Goal: Task Accomplishment & Management: Use online tool/utility

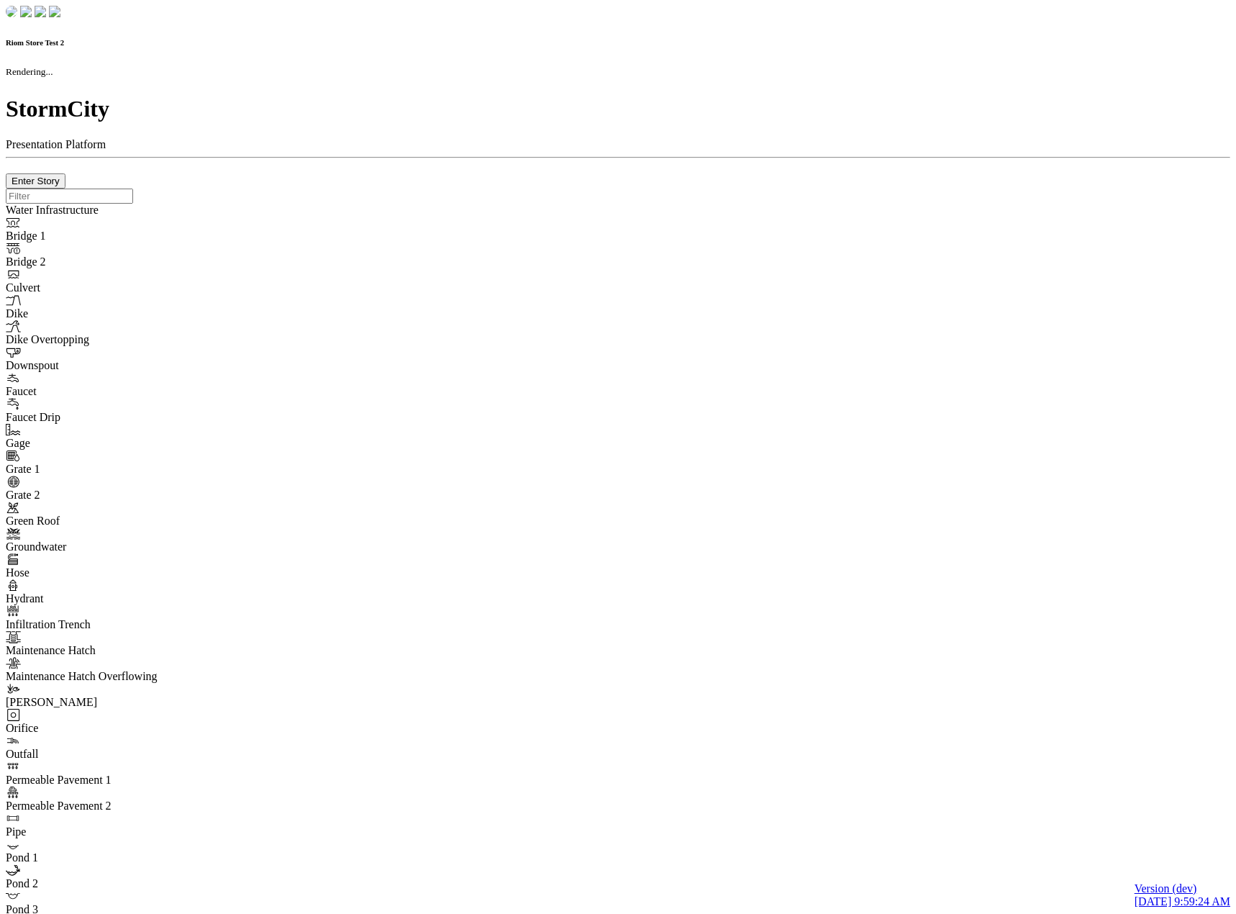
checkbox input "true"
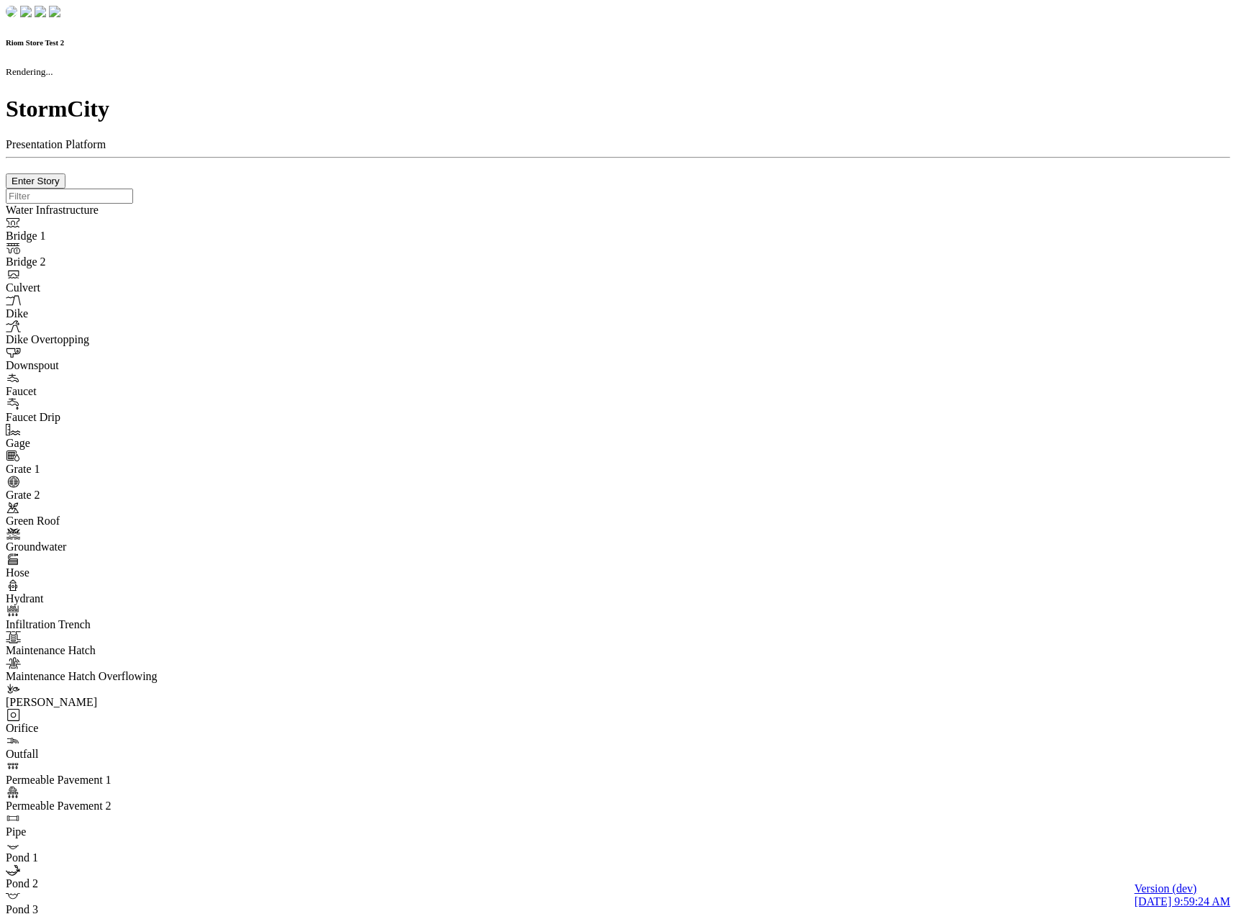
type input "0m"
type textarea "Depth = 0"
checkbox input "true"
select select "CIRCLE"
type input "7"
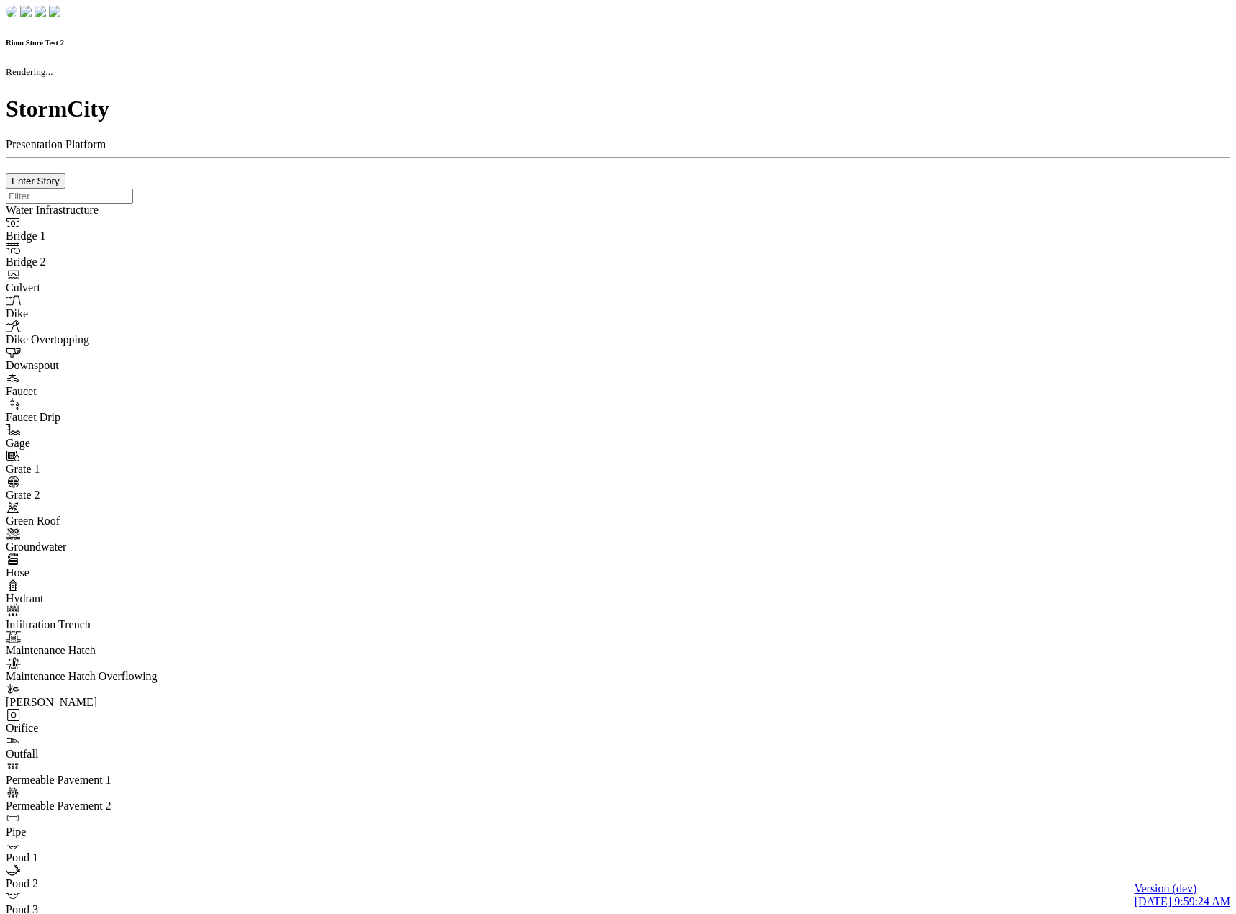
checkbox input "true"
type input "0"
type textarea "<i class="far fa-building"></i>"
select select "None"
type input "7"
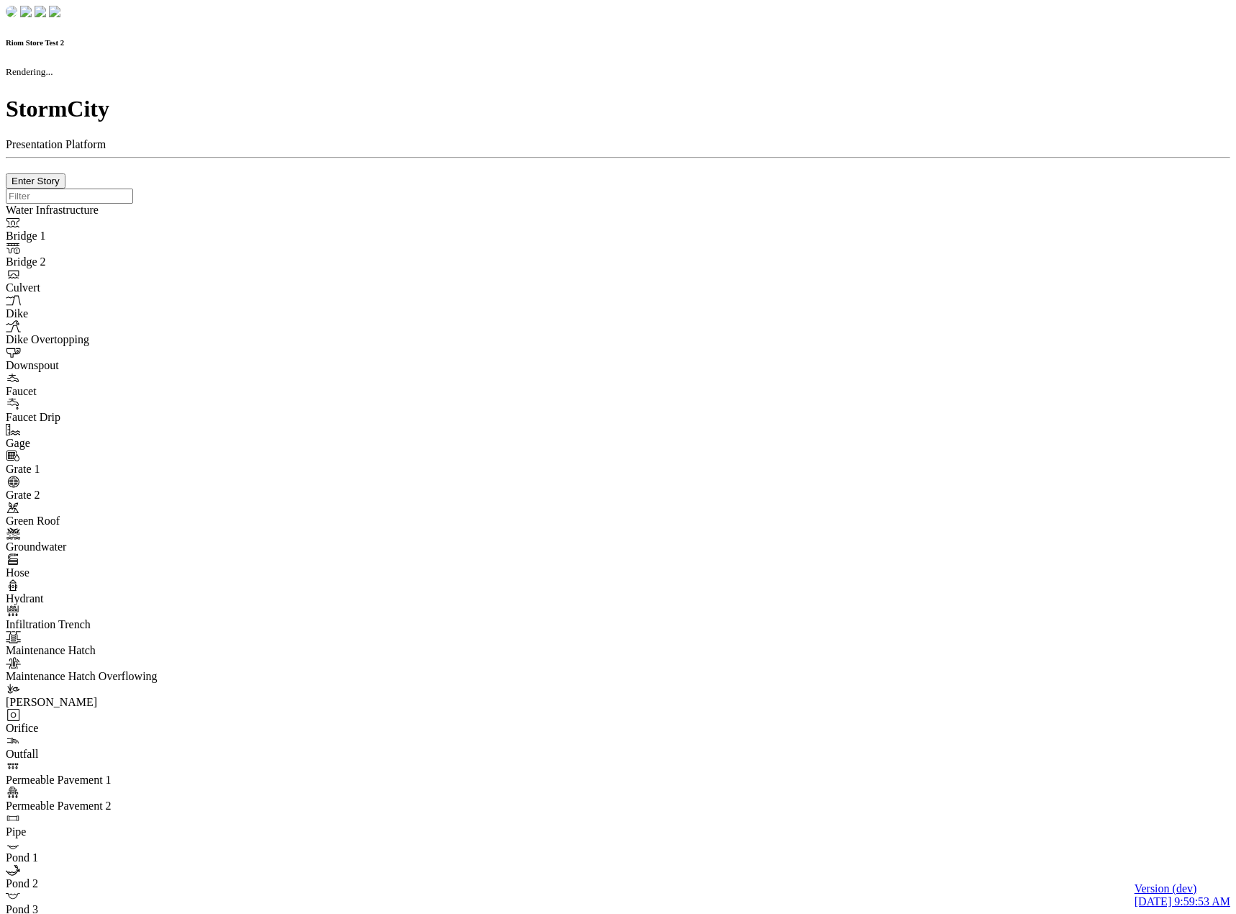
checkbox input "true"
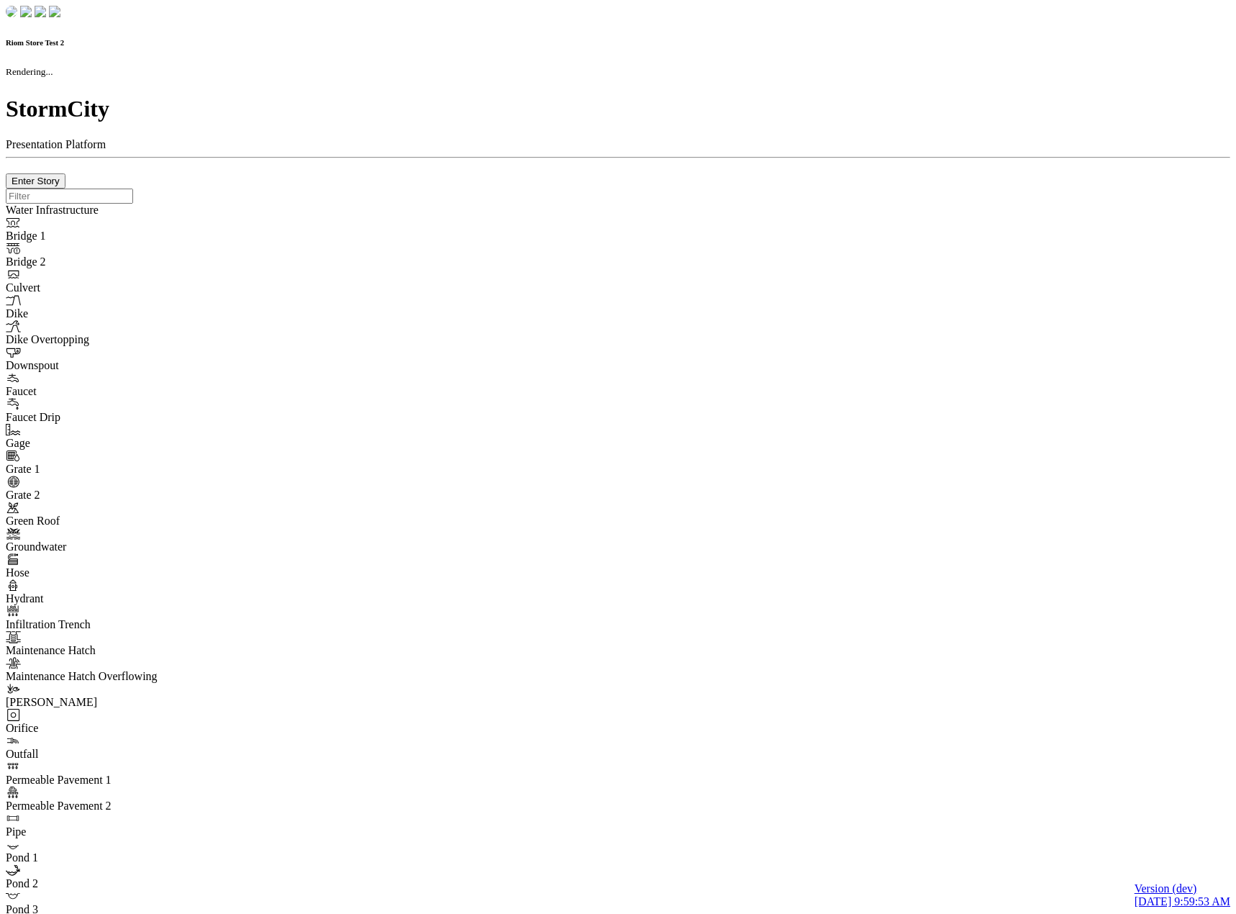
type input "0m"
type textarea "Depth = 0"
checkbox input "true"
select select "CIRCLE"
type input "7"
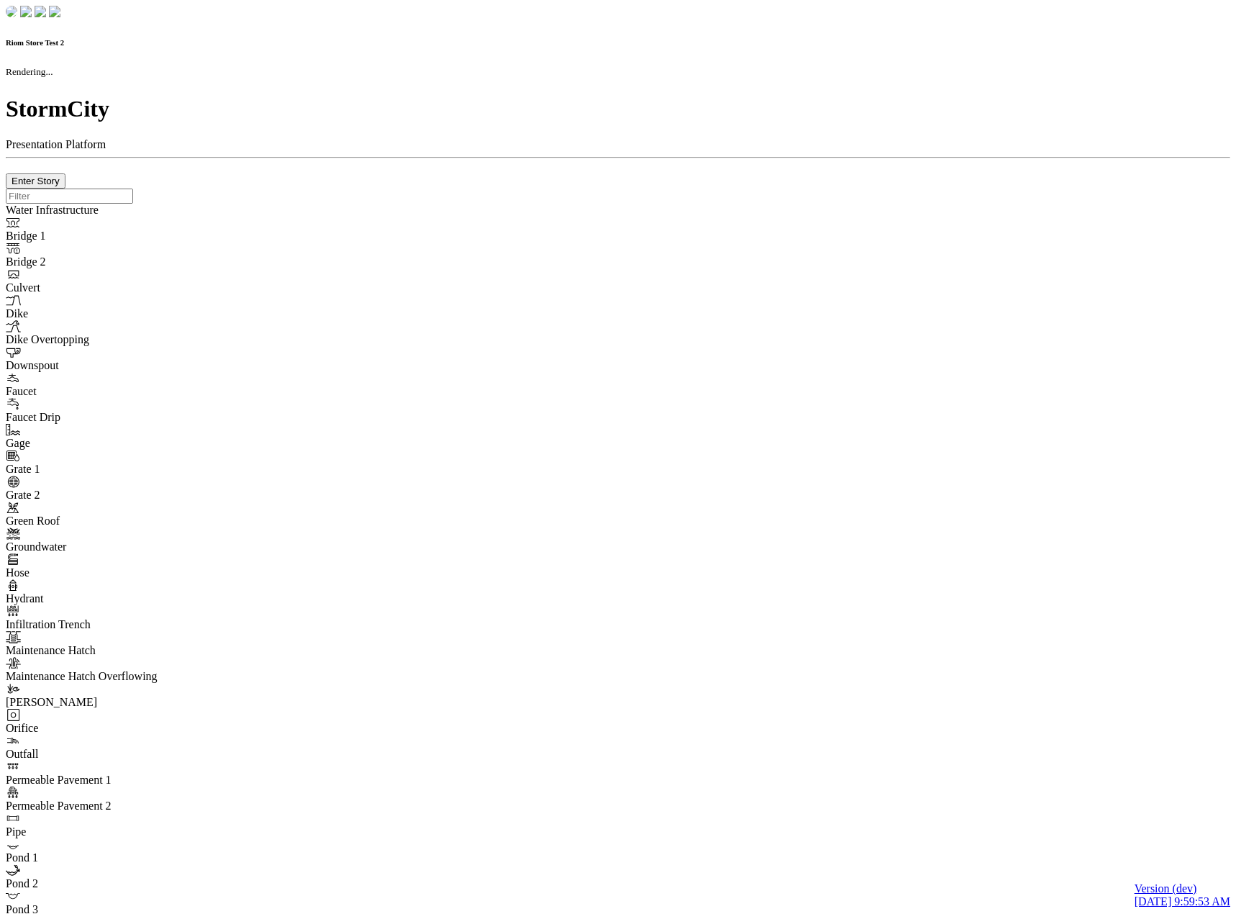
checkbox input "true"
type input "0"
type textarea "<i class="far fa-building"></i>"
select select "None"
type input "7"
